Goal: Navigation & Orientation: Understand site structure

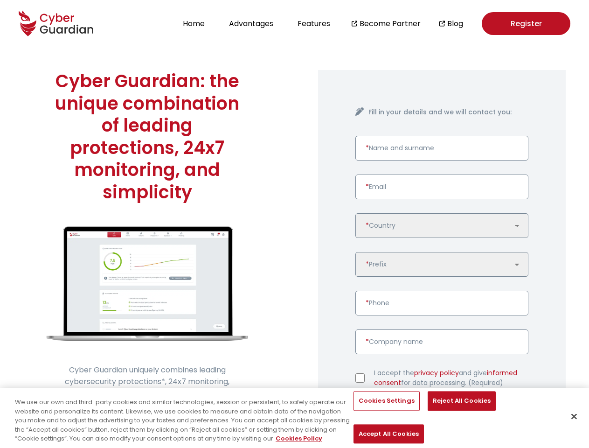
click at [294, 224] on div "Cyber Guardian: the unique combination of leading protections, 24x7 monitoring,…" at bounding box center [147, 278] width 295 height 463
click at [194, 23] on button "Home" at bounding box center [194, 23] width 28 height 13
click at [251, 23] on button "Advantages" at bounding box center [251, 23] width 50 height 13
click at [315, 23] on button "Features" at bounding box center [314, 23] width 38 height 13
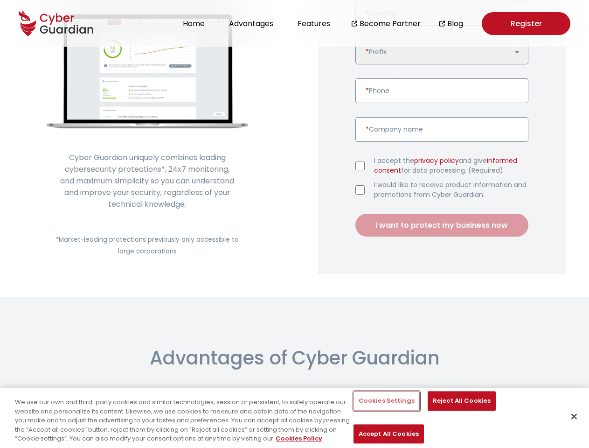
click at [376, 411] on button "Cookies Settings" at bounding box center [387, 401] width 66 height 20
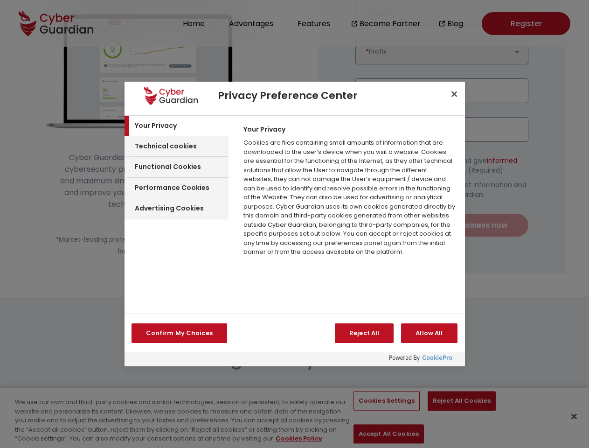
click at [447, 413] on div at bounding box center [294, 224] width 589 height 448
click at [523, 413] on div at bounding box center [294, 224] width 589 height 448
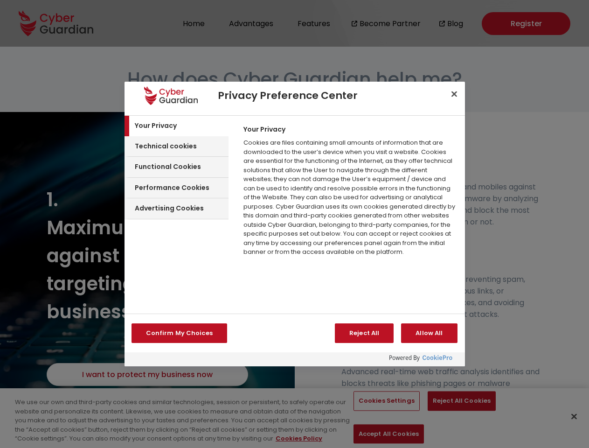
click at [574, 412] on div at bounding box center [294, 224] width 589 height 448
